Goal: Transaction & Acquisition: Purchase product/service

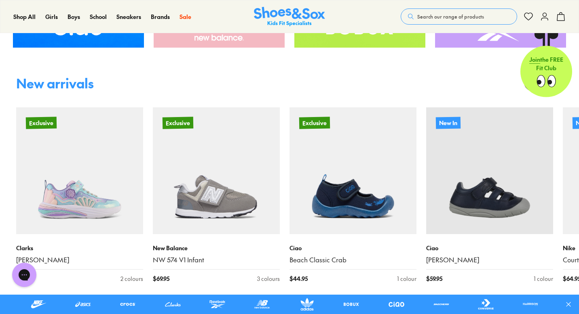
scroll to position [434, 0]
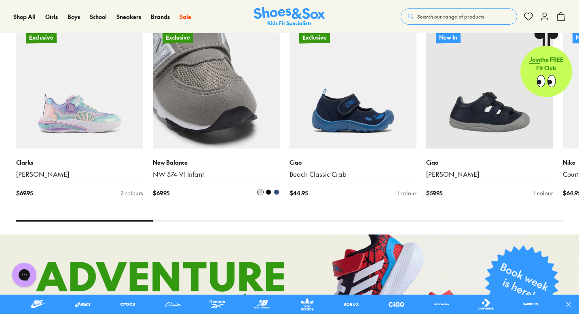
scroll to position [516, 0]
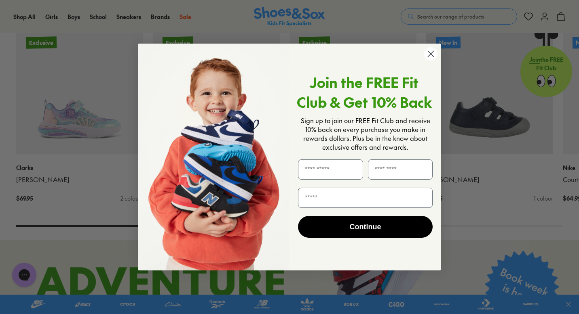
click at [424, 57] on icon "Close dialog" at bounding box center [430, 54] width 14 height 14
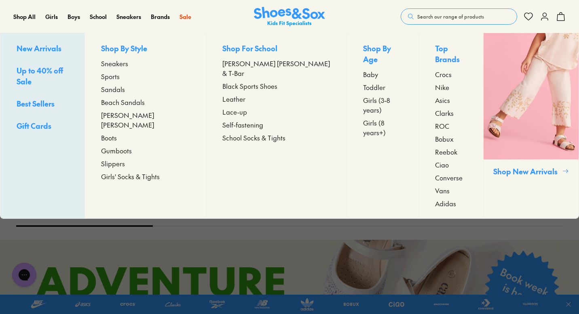
click at [120, 76] on span "Sports" at bounding box center [110, 77] width 19 height 10
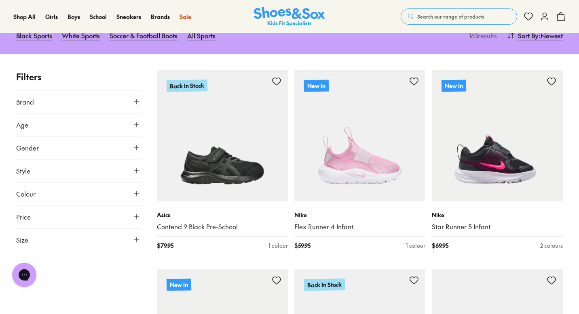
click at [131, 234] on button "Size" at bounding box center [78, 240] width 124 height 23
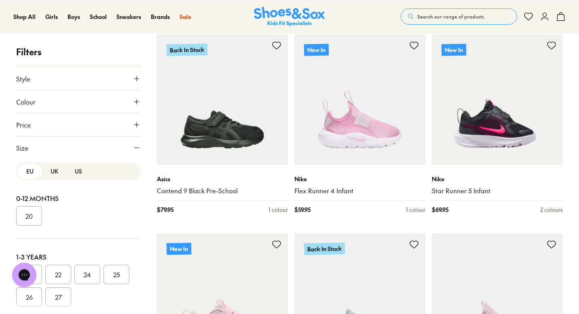
click at [46, 175] on button "UK" at bounding box center [54, 171] width 24 height 15
click at [75, 171] on button "US" at bounding box center [78, 171] width 24 height 15
click at [55, 171] on button "UK" at bounding box center [54, 171] width 24 height 15
click at [77, 173] on button "US" at bounding box center [78, 171] width 24 height 15
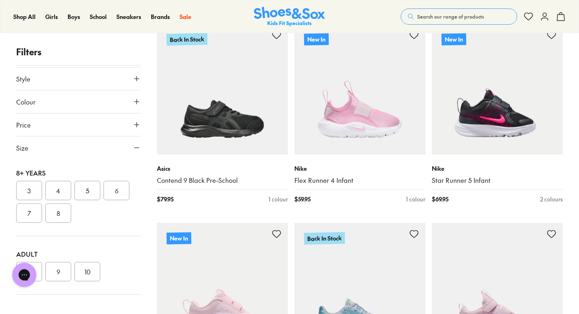
scroll to position [140, 0]
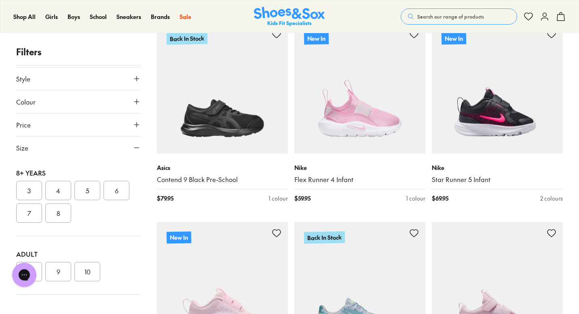
click at [110, 196] on button "6" at bounding box center [116, 190] width 26 height 19
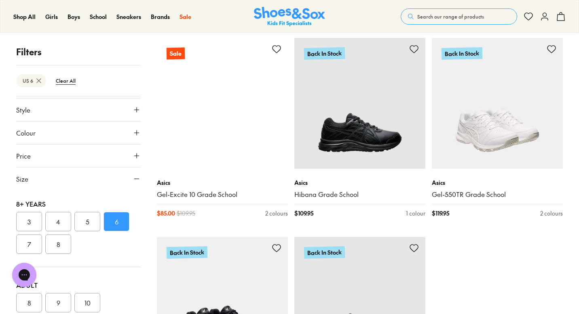
scroll to position [1919, 0]
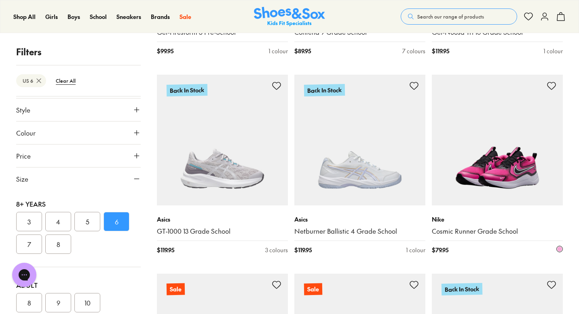
scroll to position [320, 0]
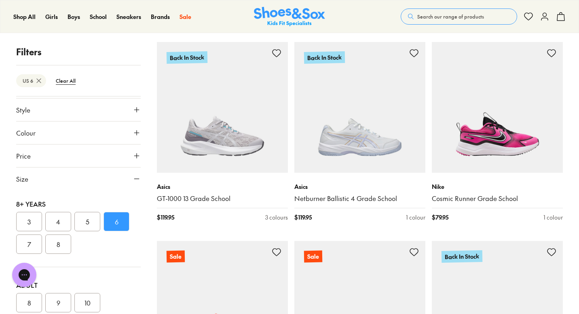
click at [31, 240] on button "7" at bounding box center [29, 244] width 26 height 19
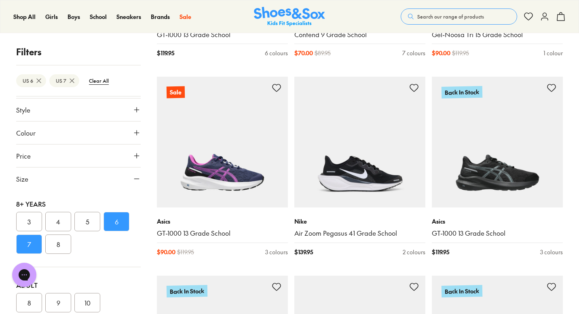
scroll to position [1481, 0]
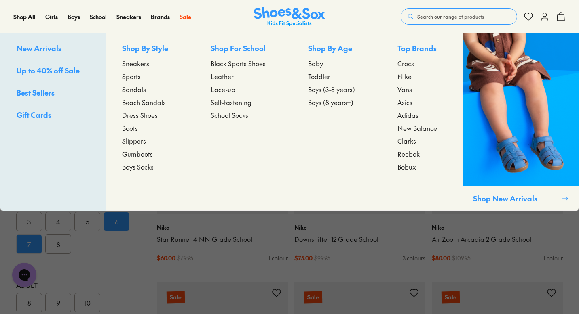
scroll to position [2043, 0]
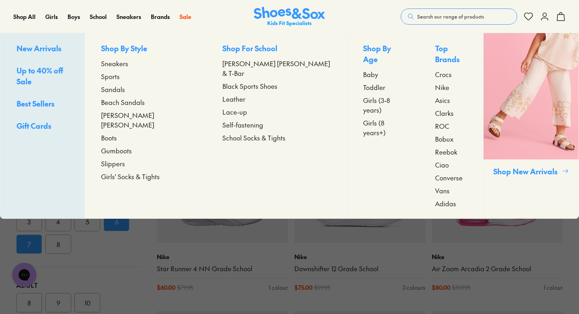
click at [435, 199] on span "Adidas" at bounding box center [445, 204] width 21 height 10
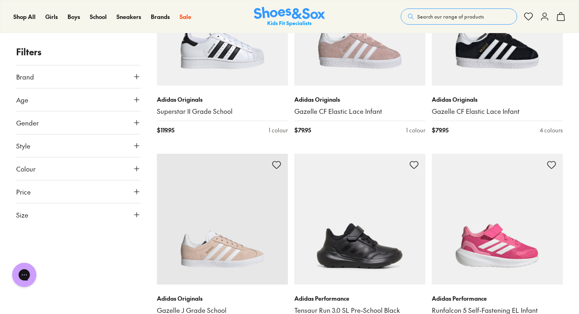
scroll to position [1695, 0]
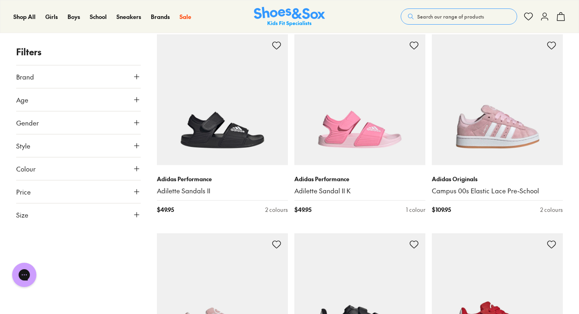
scroll to position [94, 0]
